Goal: Task Accomplishment & Management: Manage account settings

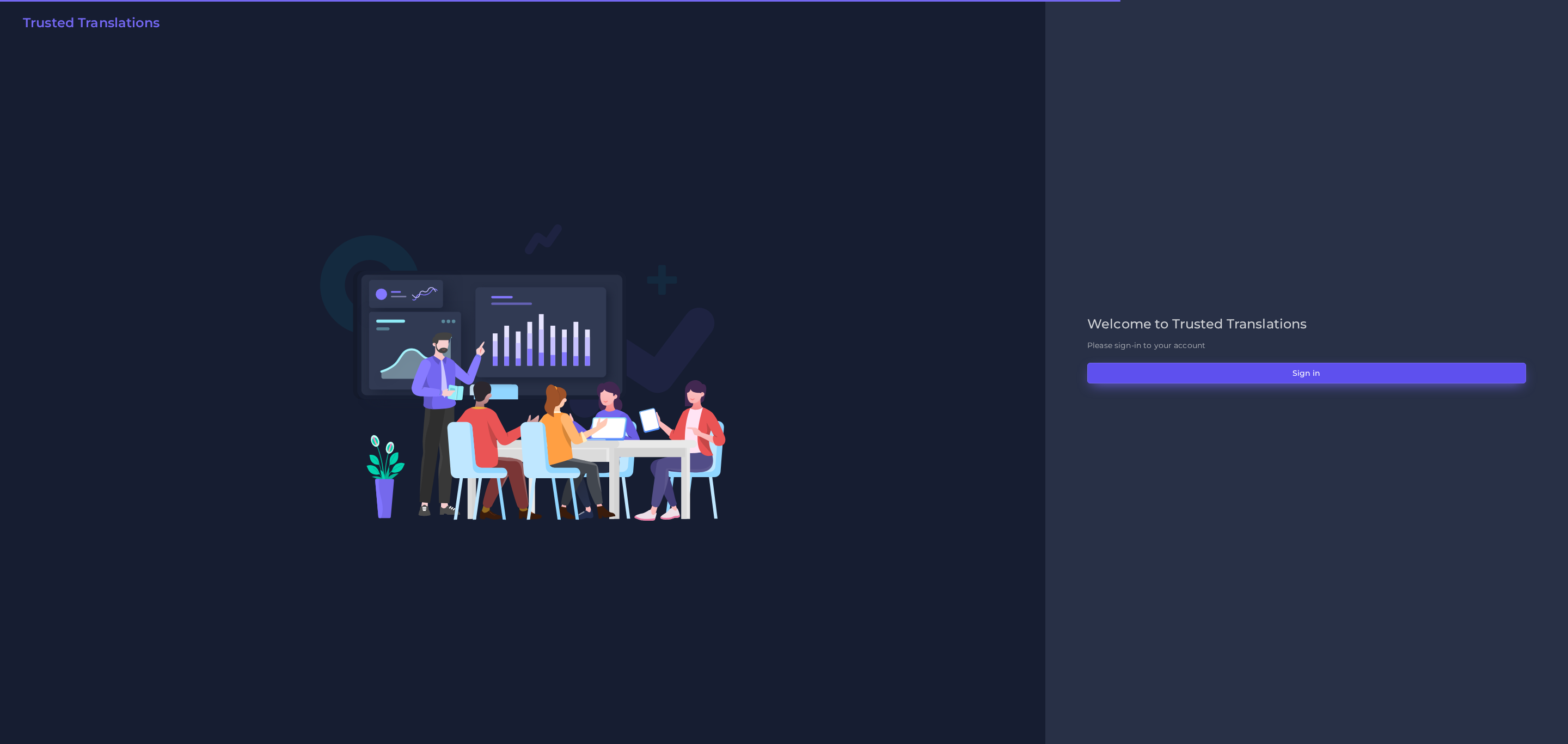
click at [1211, 376] on button "Sign in" at bounding box center [1306, 373] width 439 height 21
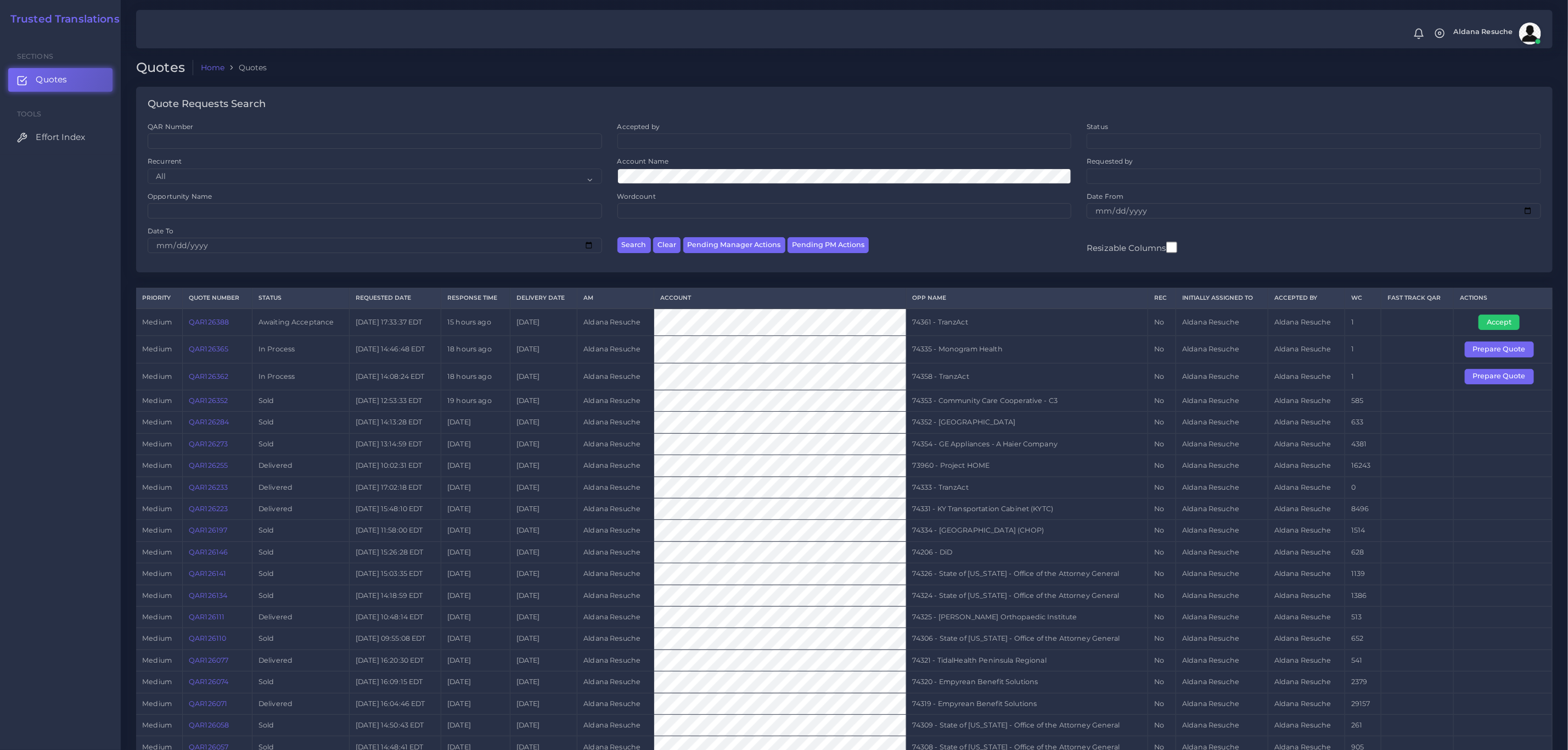
click at [1330, 519] on td "Aldana Resuche" at bounding box center [1306, 508] width 77 height 21
click at [222, 322] on link "QAR126388" at bounding box center [209, 322] width 40 height 8
click at [1502, 319] on button "Accept" at bounding box center [1499, 322] width 41 height 15
click at [943, 323] on td "74361 - TranzAct" at bounding box center [1027, 322] width 242 height 28
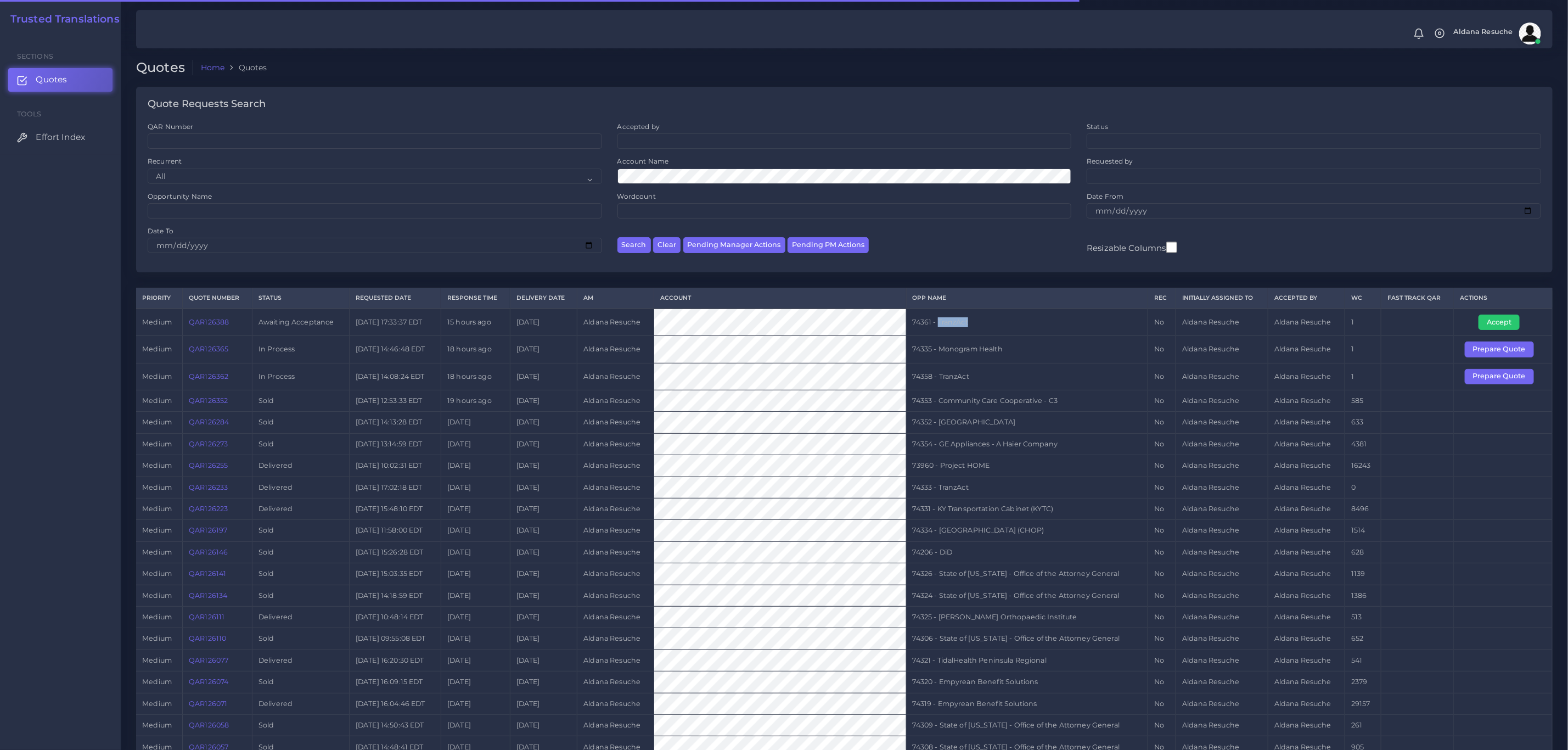
click at [943, 323] on td "74361 - TranzAct" at bounding box center [1027, 322] width 242 height 28
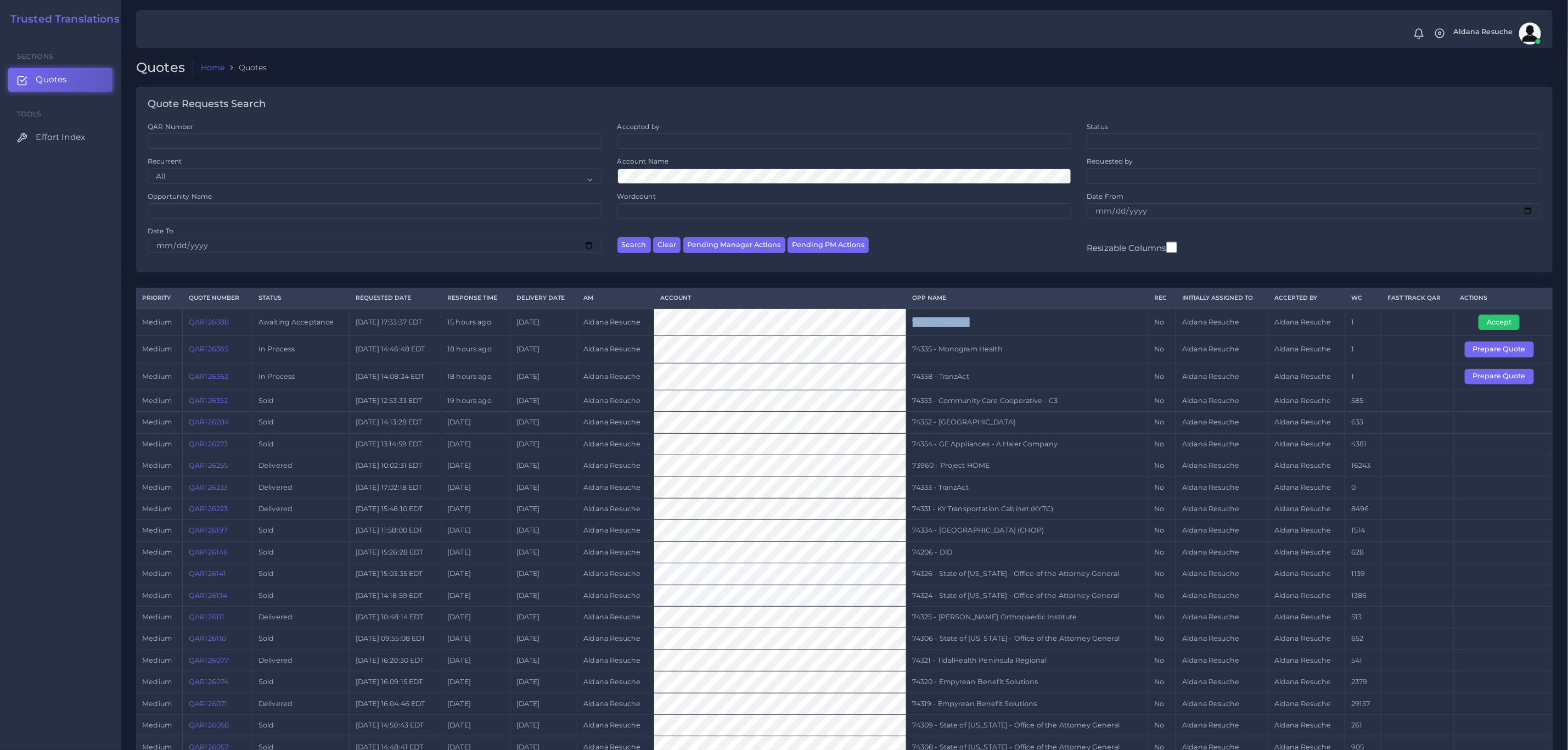
click at [943, 323] on td "74361 - TranzAct" at bounding box center [1027, 322] width 242 height 28
copy tr "74361 - TranzAct"
